Goal: Task Accomplishment & Management: Manage account settings

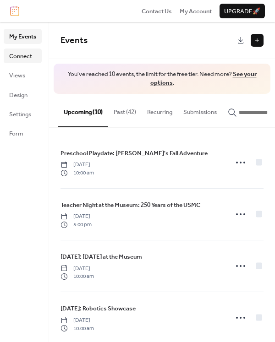
click at [38, 58] on link "Connect" at bounding box center [23, 56] width 38 height 15
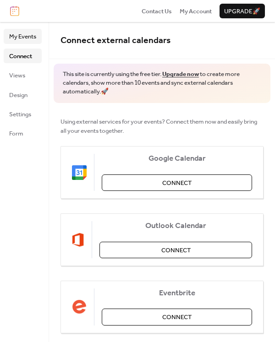
click at [27, 38] on span "My Events" at bounding box center [22, 36] width 27 height 9
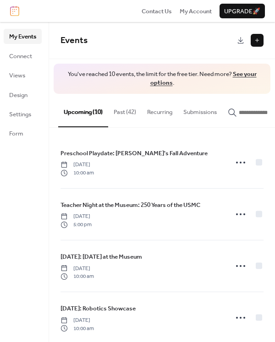
click at [202, 114] on button "Submissions" at bounding box center [200, 110] width 44 height 32
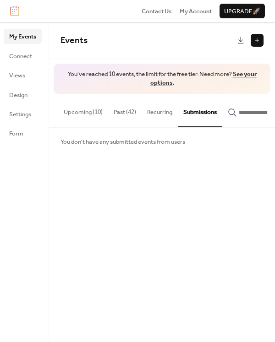
click at [170, 109] on button "Recurring" at bounding box center [159, 110] width 36 height 32
click at [132, 113] on button "Past (42)" at bounding box center [124, 110] width 33 height 32
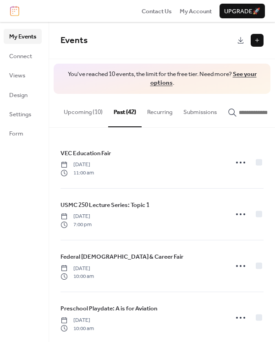
click at [92, 110] on button "Upcoming (10)" at bounding box center [83, 110] width 50 height 32
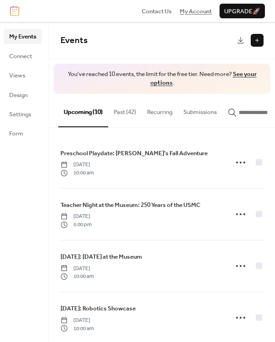
click at [199, 16] on span "My Account" at bounding box center [195, 11] width 32 height 9
click at [166, 82] on link "See your options" at bounding box center [203, 78] width 106 height 21
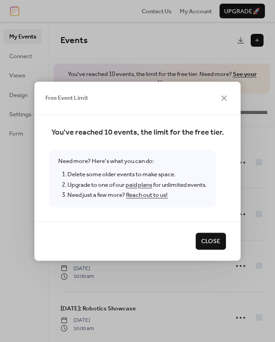
click at [145, 185] on link "paid plans" at bounding box center [138, 185] width 27 height 12
